Goal: Information Seeking & Learning: Learn about a topic

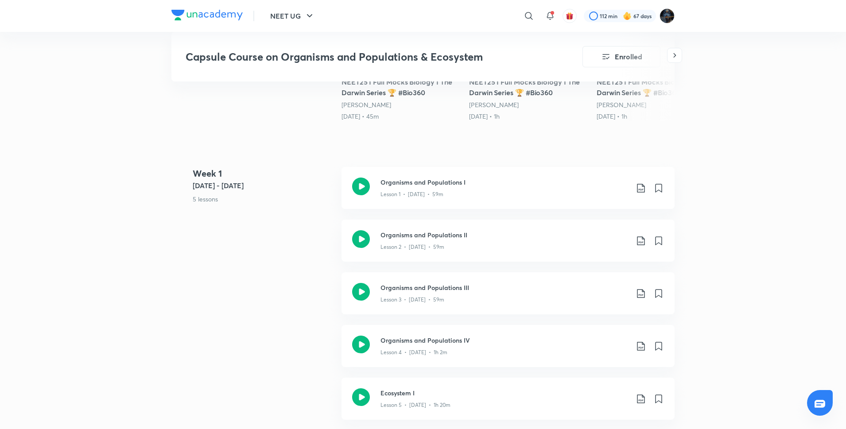
click at [293, 15] on button "NEET UG" at bounding box center [292, 16] width 55 height 18
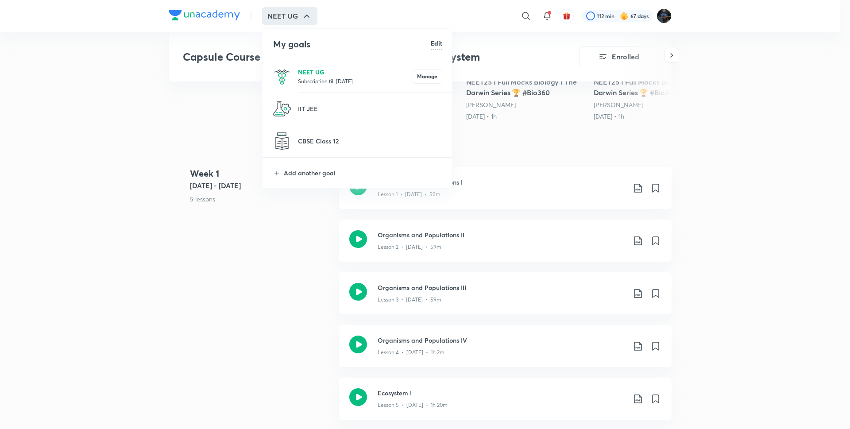
click at [307, 75] on p "NEET UG" at bounding box center [355, 71] width 115 height 9
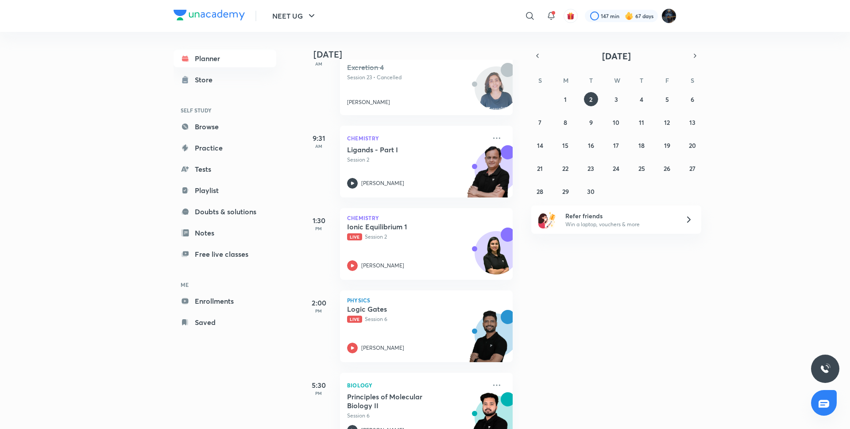
scroll to position [202, 0]
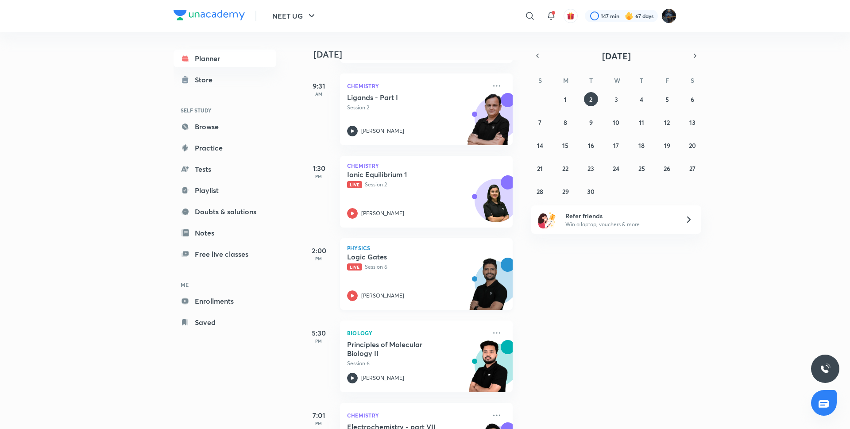
click at [352, 286] on div "Logic Gates Live Session 6 [PERSON_NAME]" at bounding box center [416, 276] width 139 height 49
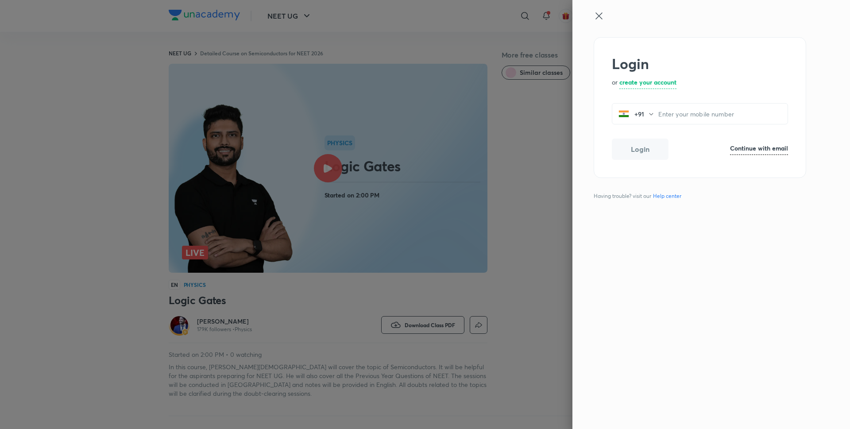
click at [73, 194] on div at bounding box center [425, 214] width 850 height 429
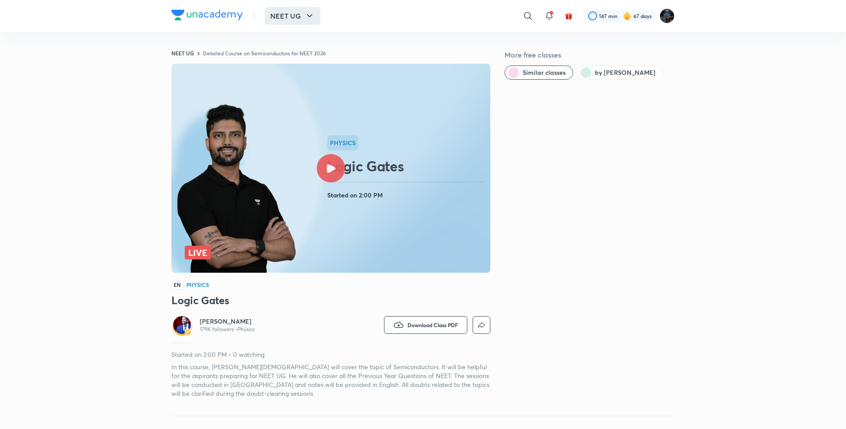
click at [271, 18] on button "NEET UG" at bounding box center [292, 16] width 55 height 18
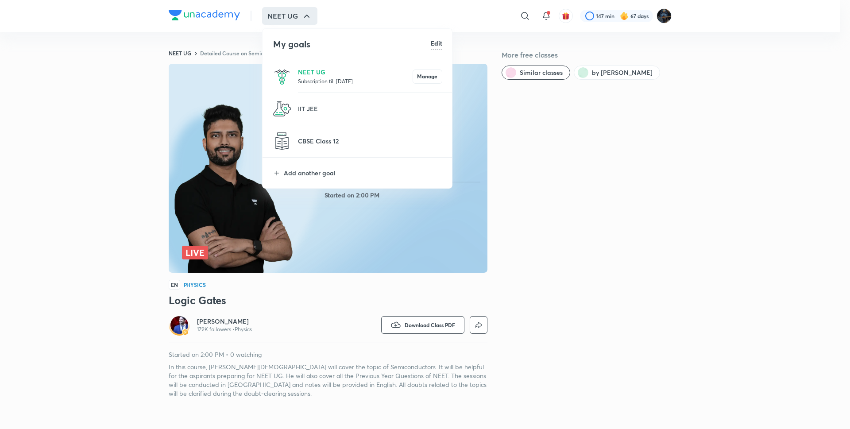
click at [336, 86] on li "NEET UG Subscription till 9 May 2026 Manage" at bounding box center [358, 76] width 190 height 32
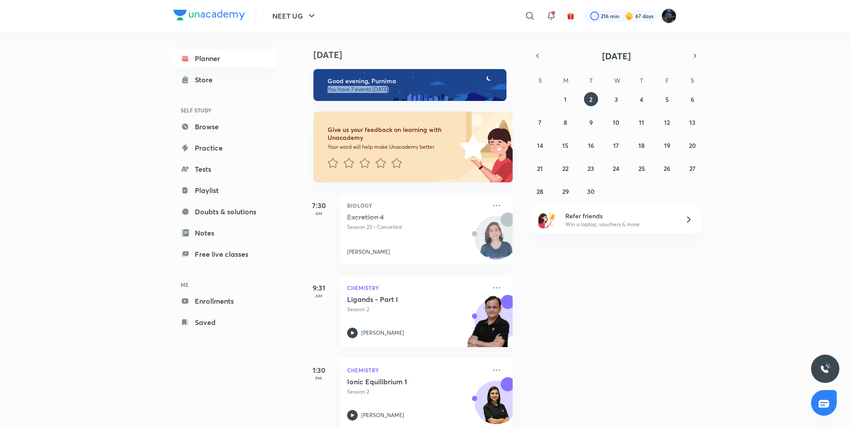
scroll to position [0, 9]
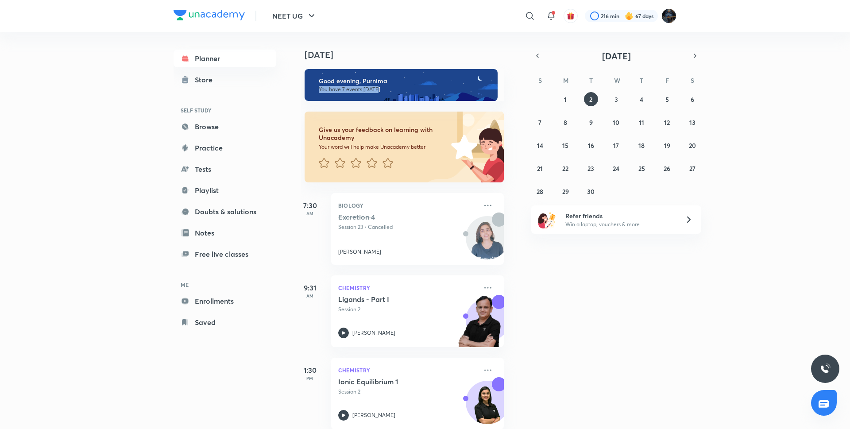
drag, startPoint x: 521, startPoint y: 74, endPoint x: 514, endPoint y: 94, distance: 21.4
click at [514, 94] on div "Today Good evening, Purnima You have 7 events today Give us your feedback on le…" at bounding box center [574, 230] width 547 height 397
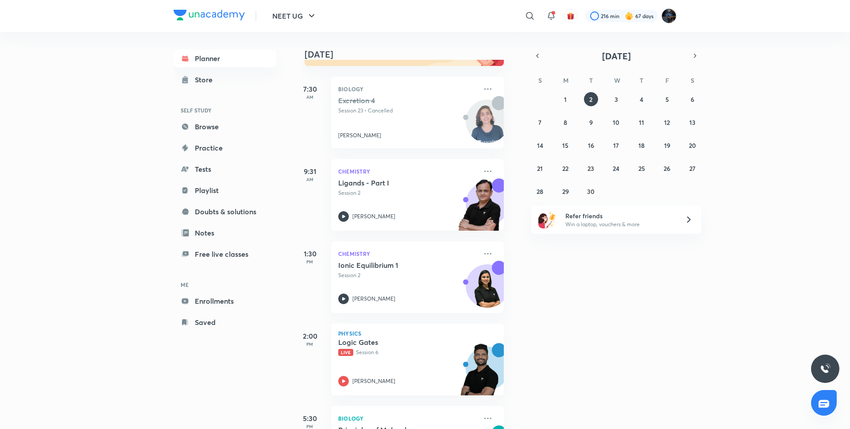
scroll to position [126, 9]
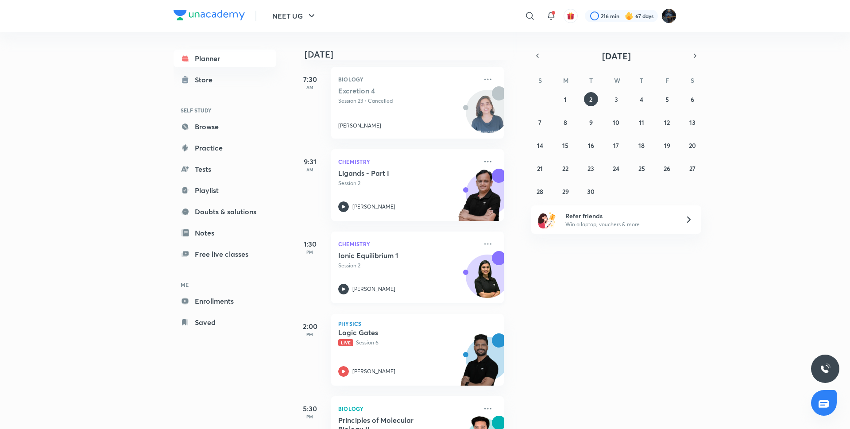
click at [343, 290] on icon at bounding box center [343, 288] width 3 height 3
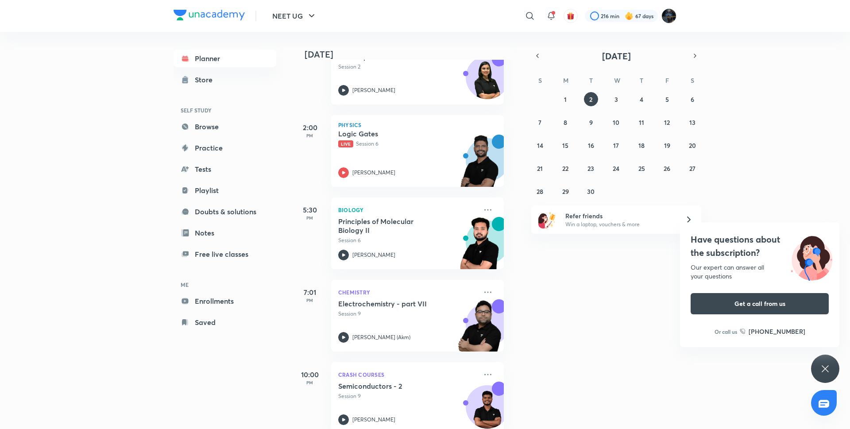
scroll to position [315, 9]
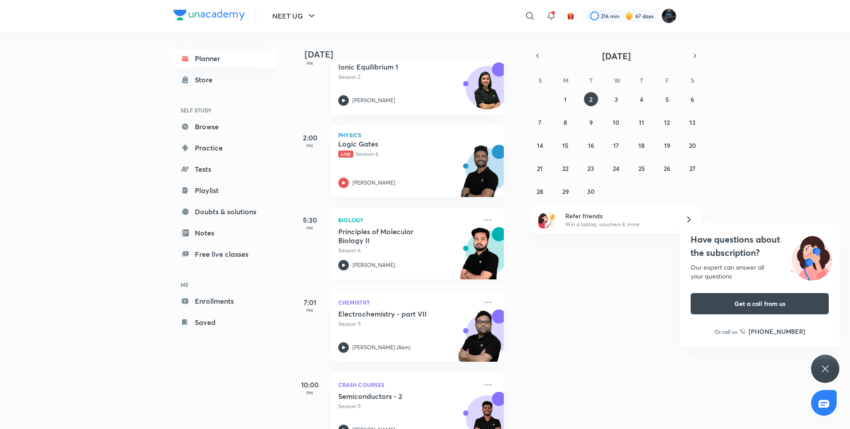
click at [343, 264] on icon at bounding box center [343, 264] width 3 height 3
